Goal: Navigation & Orientation: Find specific page/section

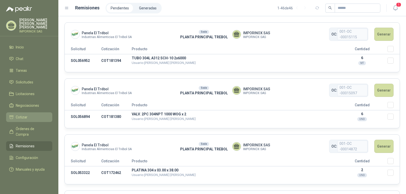
click at [16, 114] on span "Cotizar" at bounding box center [22, 117] width 12 height 6
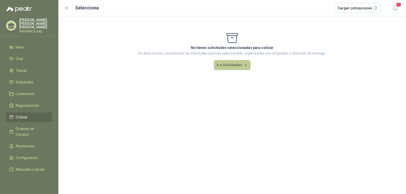
click at [227, 64] on button "Ir a Solicitudes" at bounding box center [232, 65] width 37 height 10
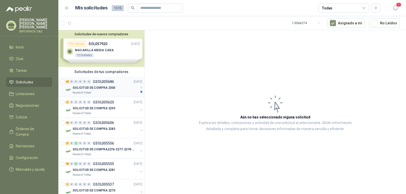
click at [98, 83] on p "GSOL005686" at bounding box center [103, 82] width 21 height 4
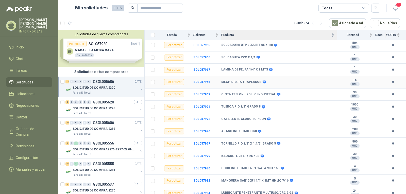
scroll to position [84, 0]
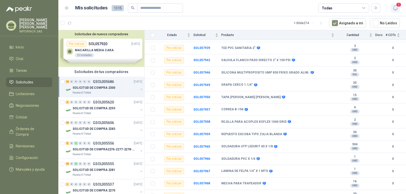
click at [400, 3] on span "1" at bounding box center [399, 4] width 6 height 5
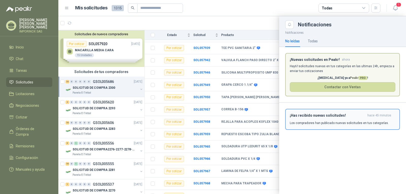
click at [335, 117] on h3 "¡Has recibido nuevas solicitudes!" at bounding box center [328, 115] width 76 height 4
